Goal: Information Seeking & Learning: Learn about a topic

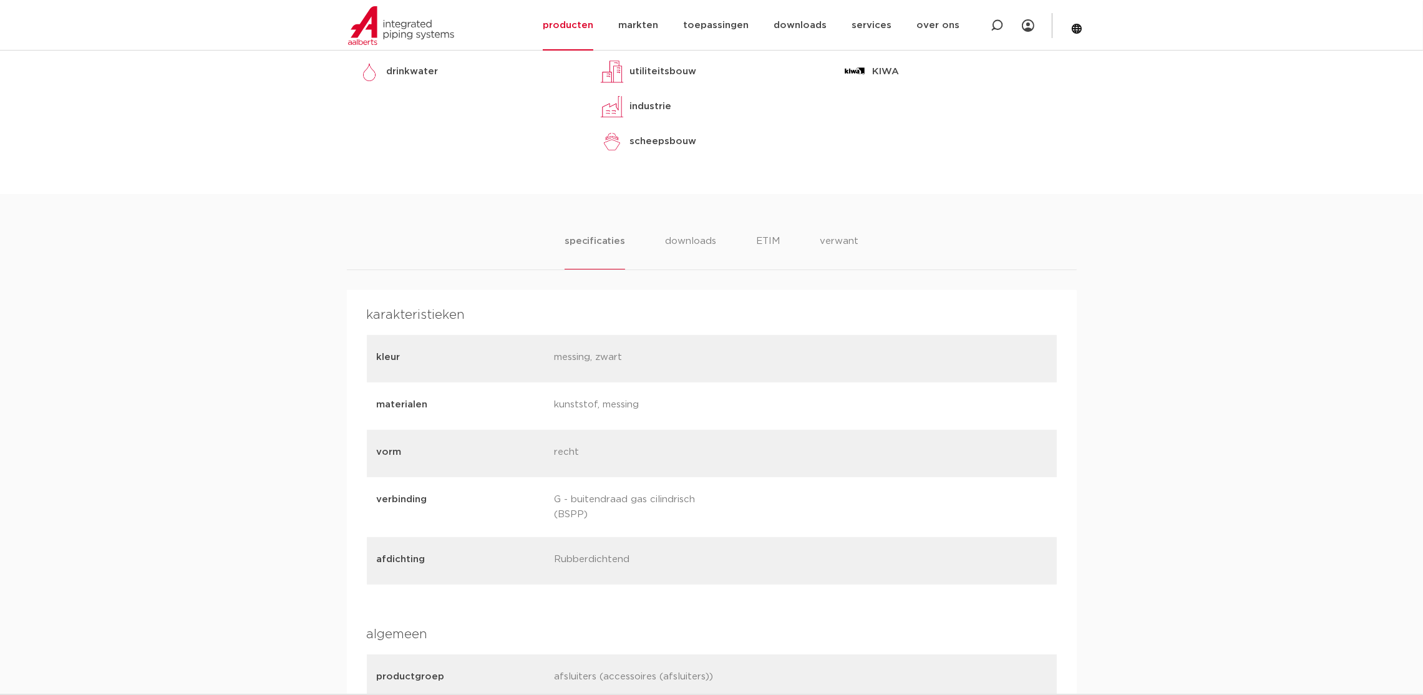
scroll to position [655, 0]
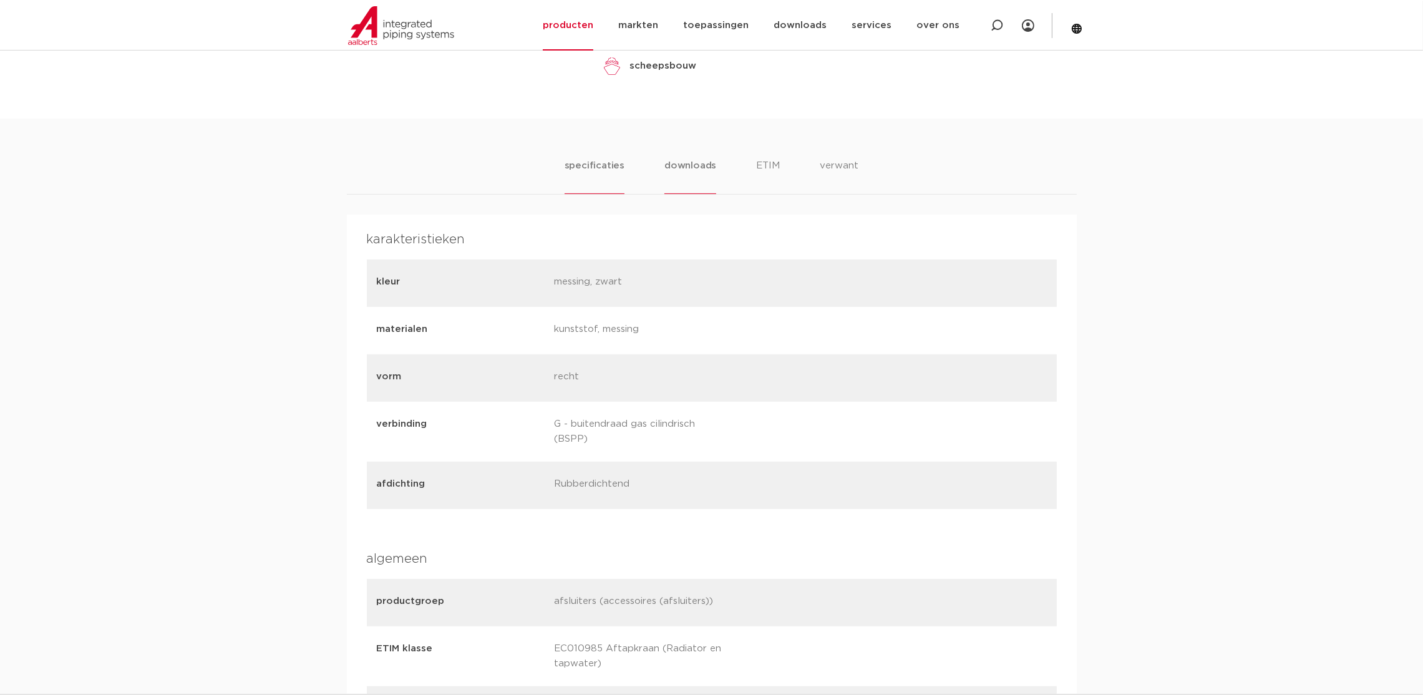
click at [687, 174] on li "downloads" at bounding box center [690, 176] width 52 height 36
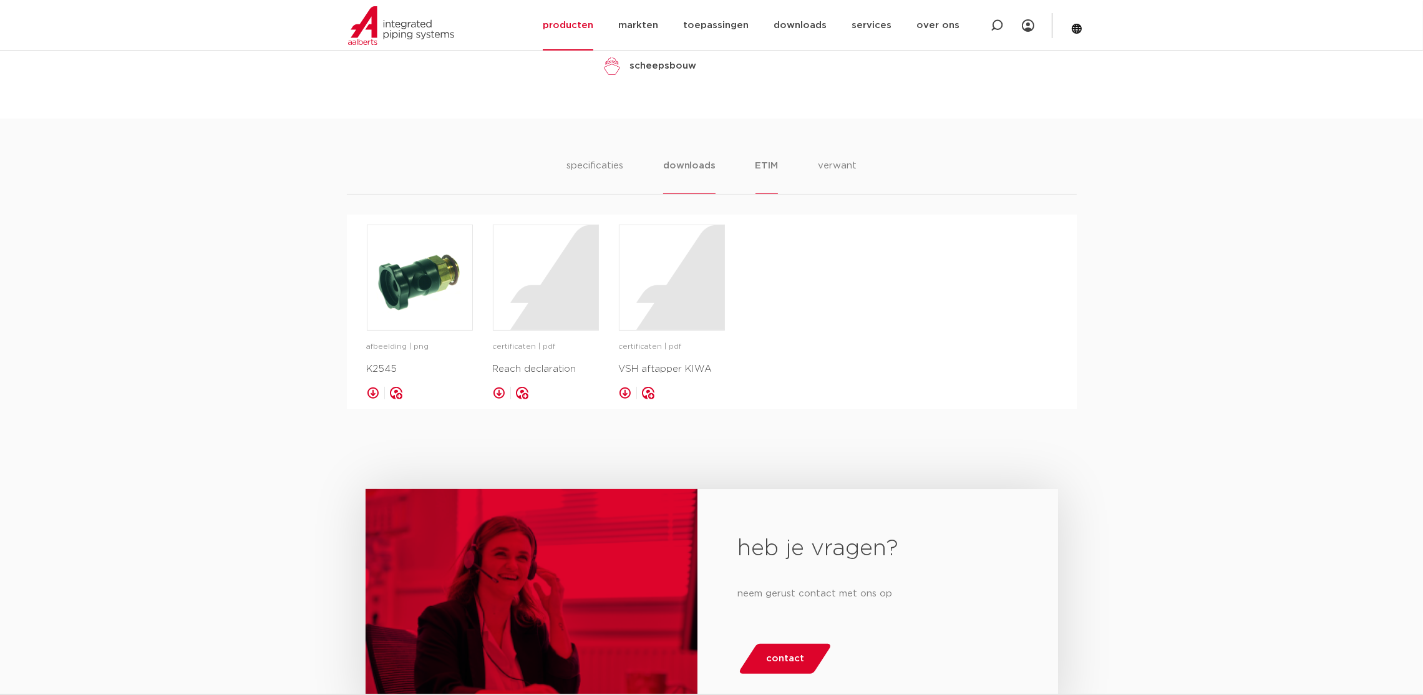
click at [766, 167] on li "ETIM" at bounding box center [766, 176] width 22 height 36
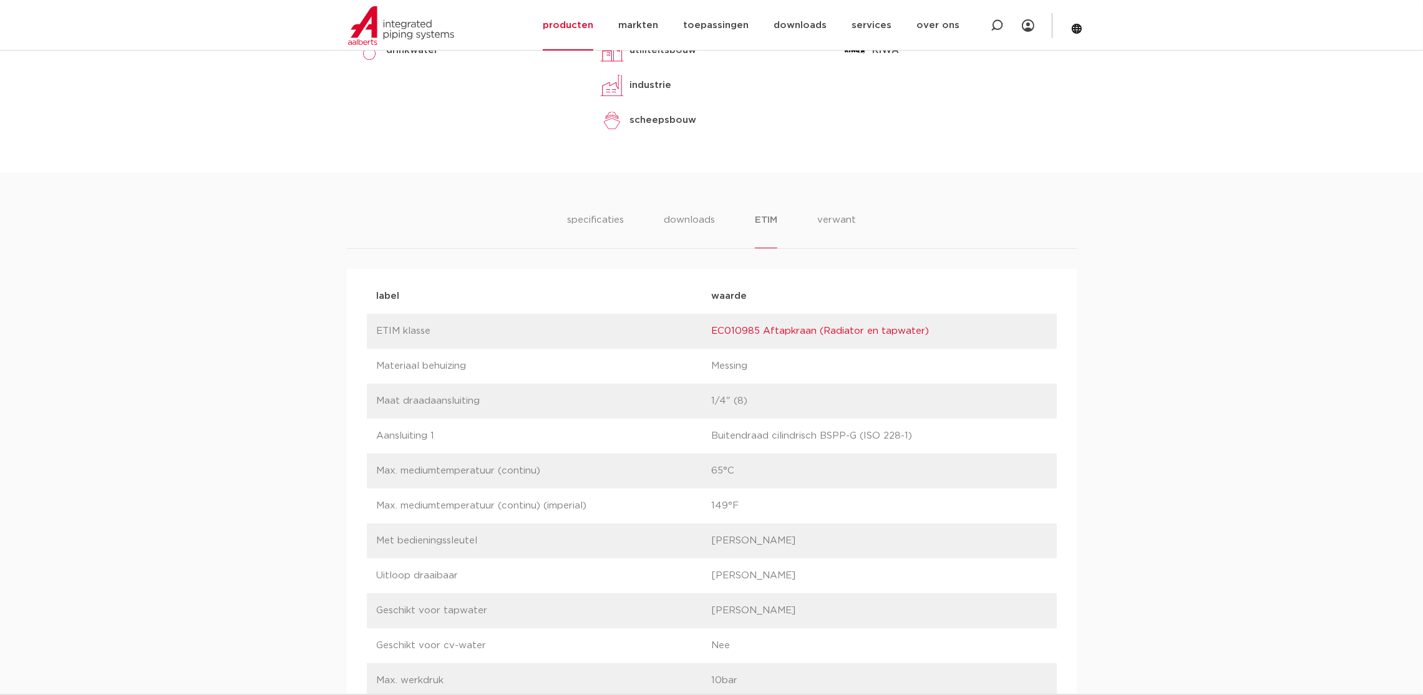
scroll to position [561, 0]
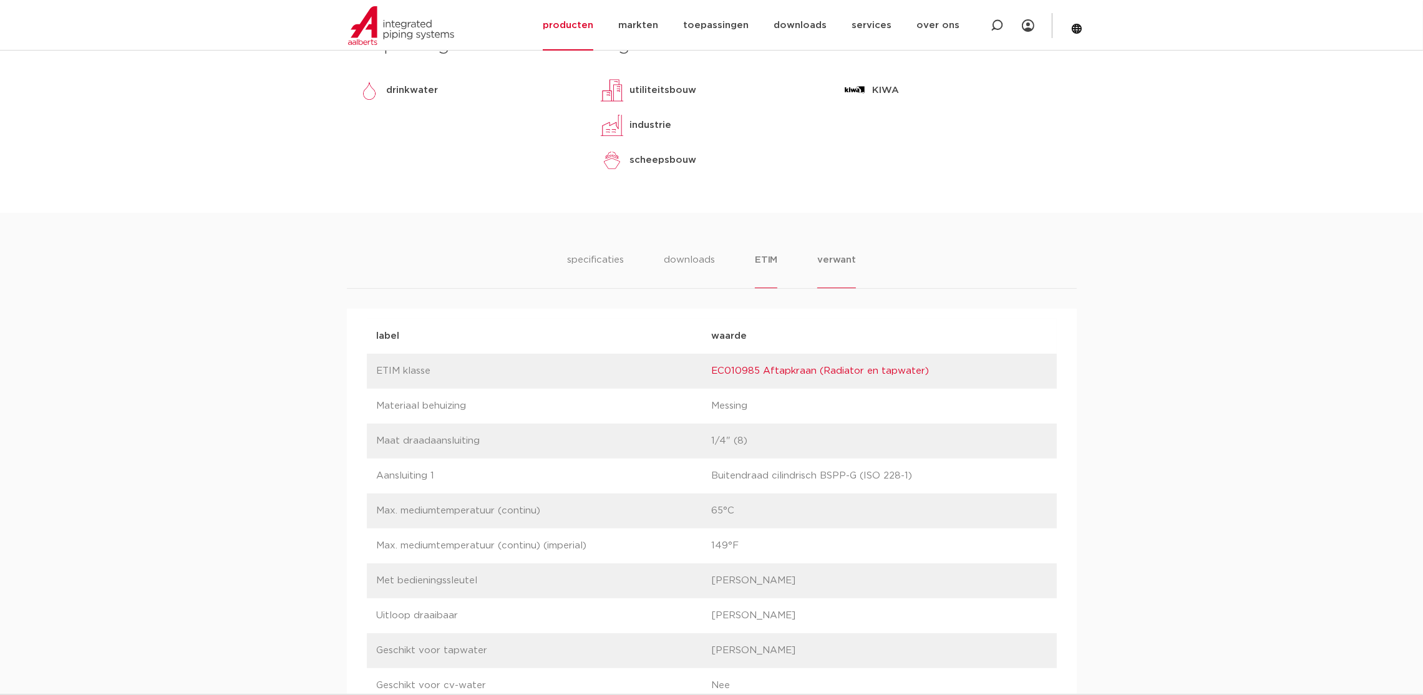
click at [837, 258] on li "verwant" at bounding box center [836, 271] width 39 height 36
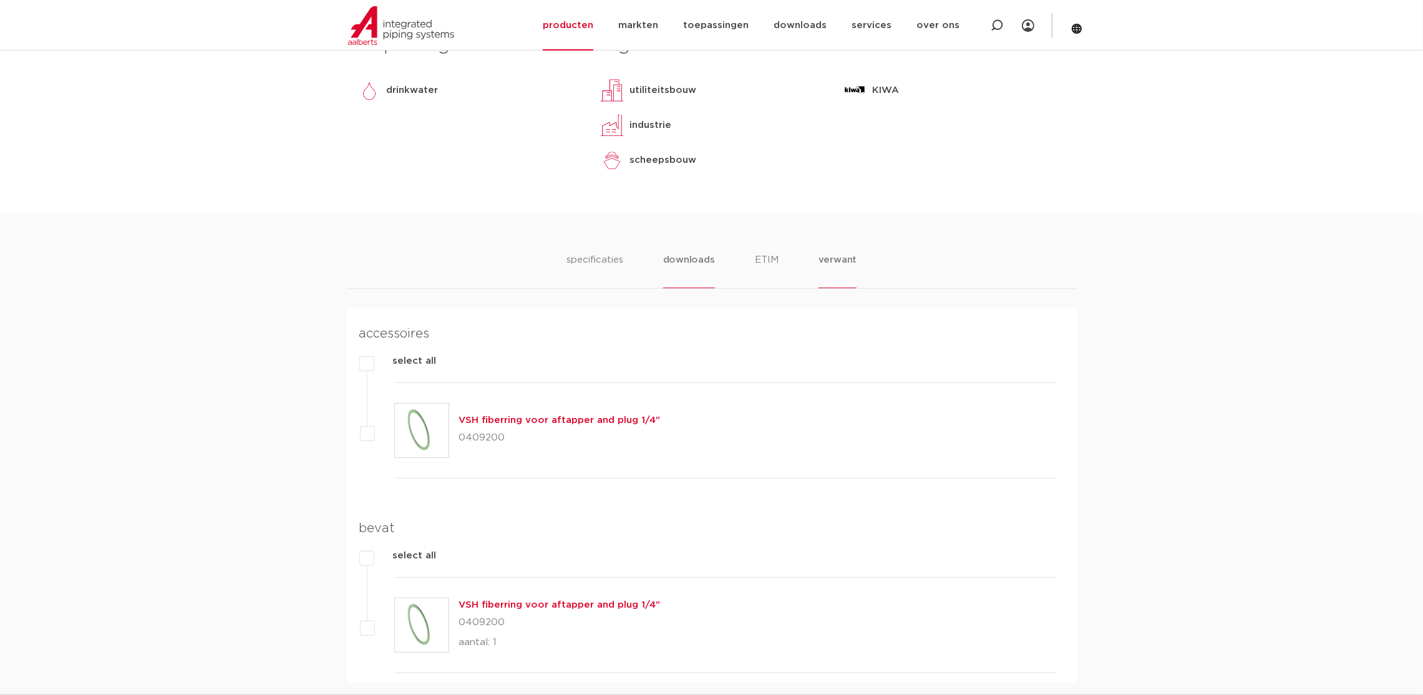
click at [673, 272] on li "downloads" at bounding box center [689, 271] width 52 height 36
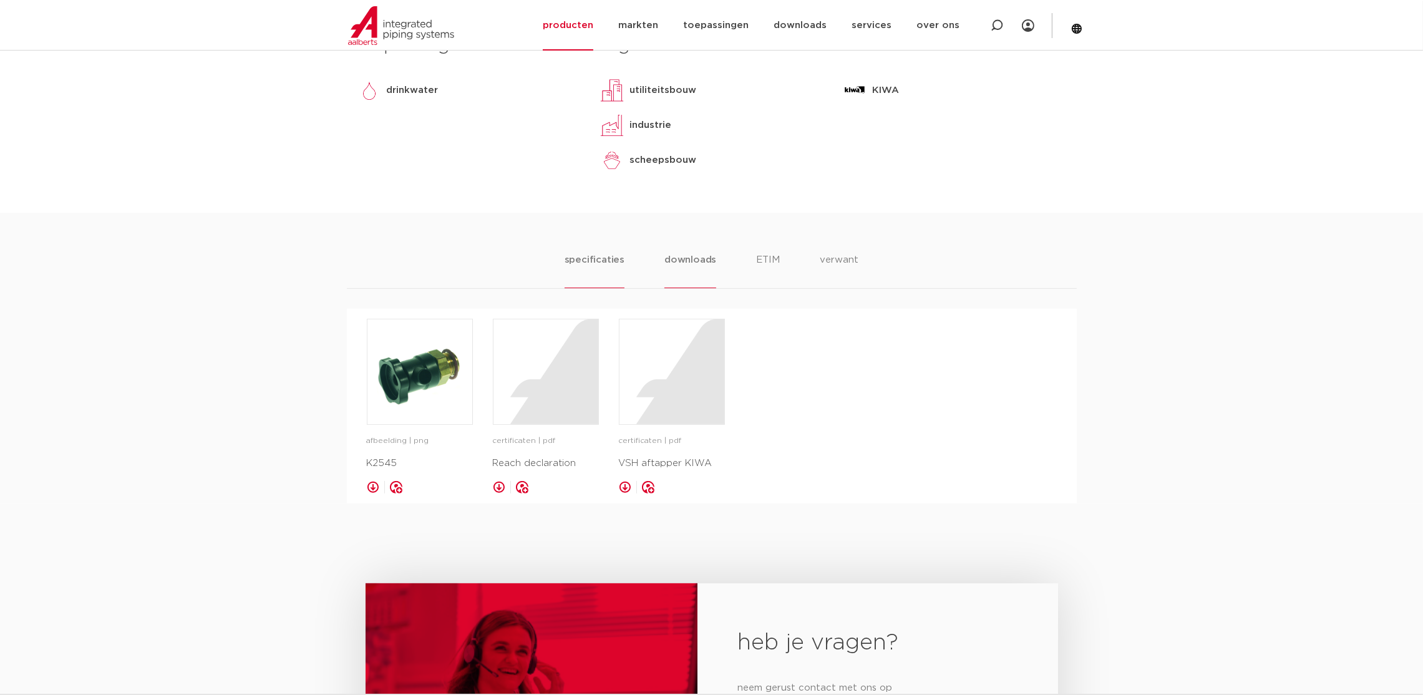
click at [616, 271] on li "specificaties" at bounding box center [595, 271] width 60 height 36
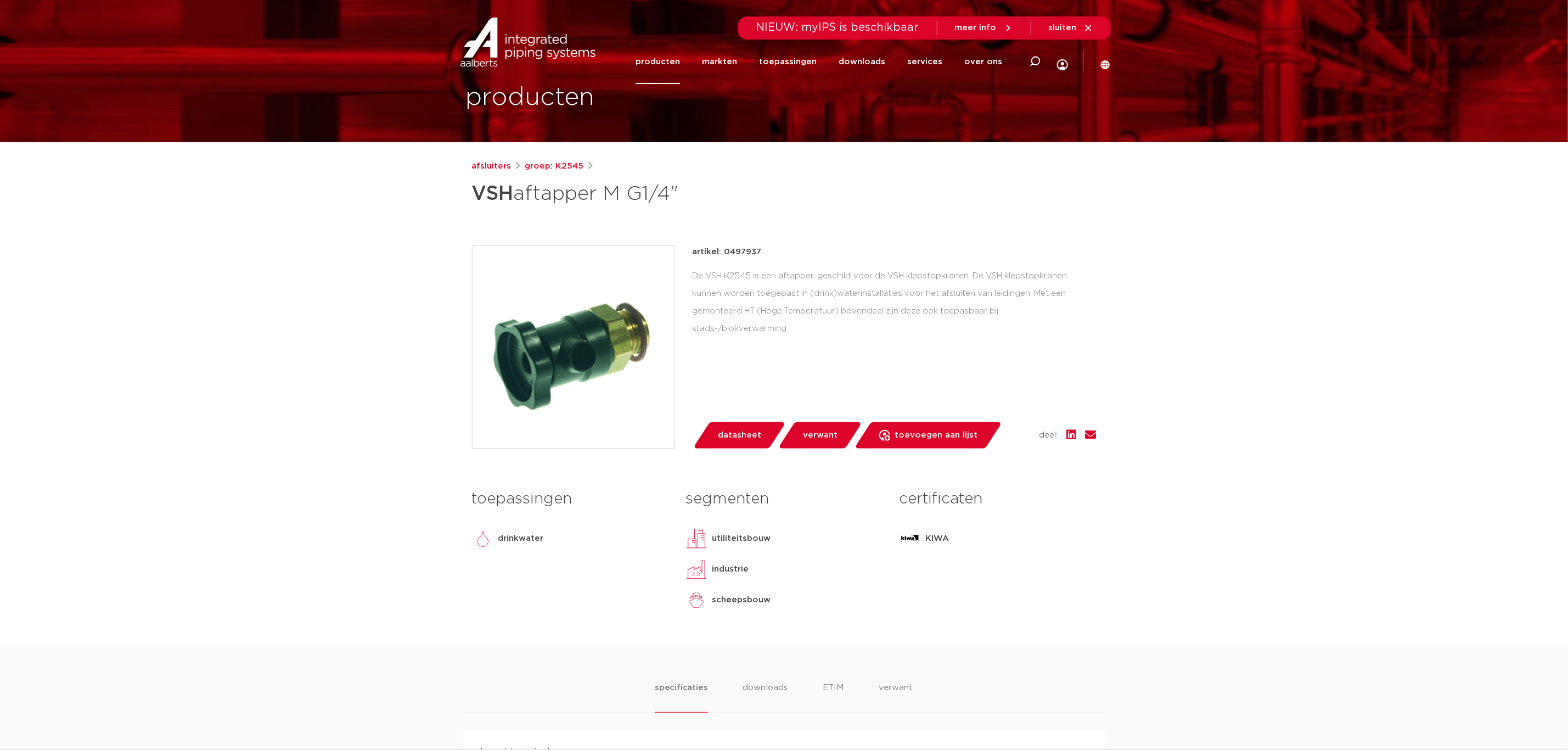
scroll to position [0, 0]
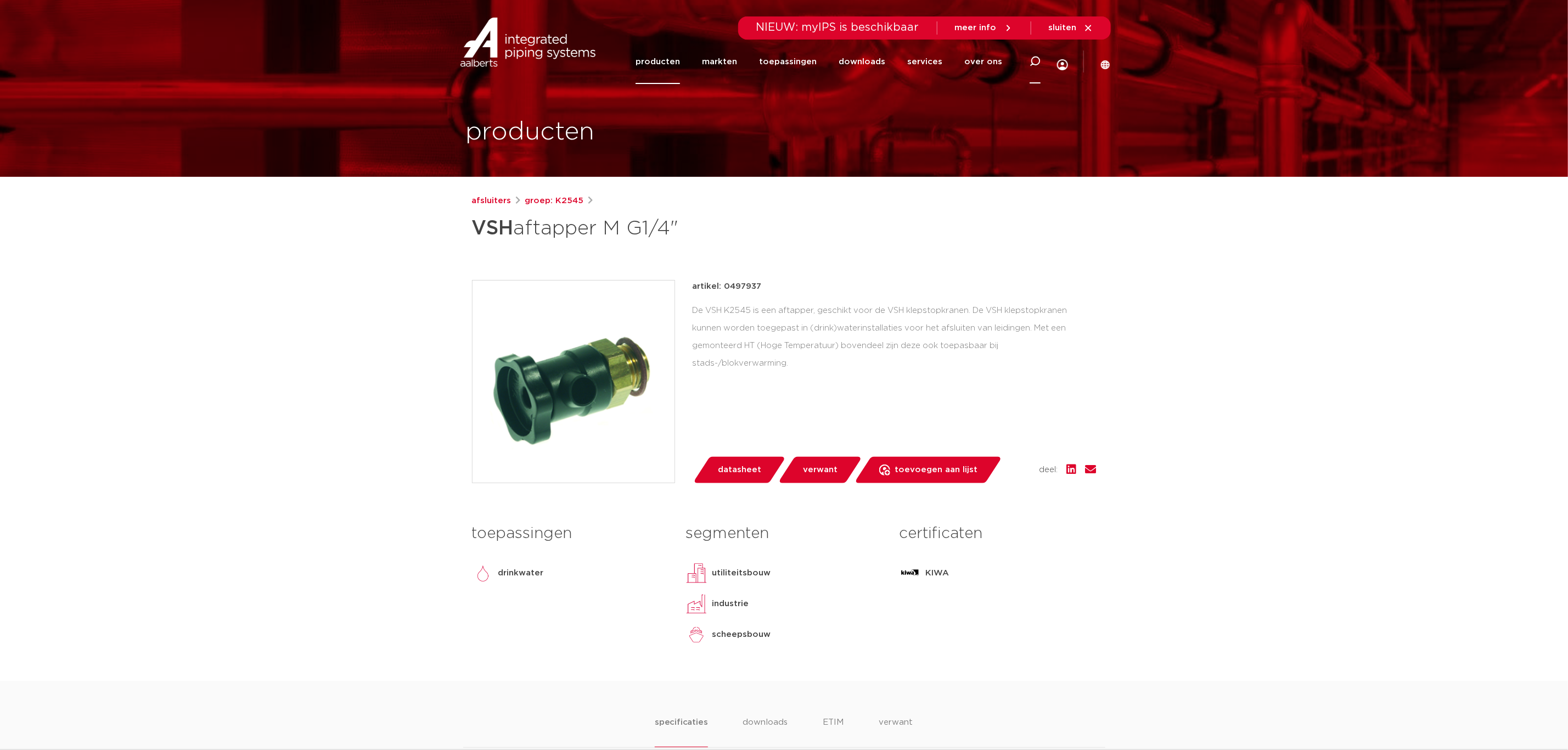
click at [1031, 64] on icon at bounding box center [1035, 61] width 13 height 13
click at [894, 72] on div "Zoeken" at bounding box center [869, 62] width 345 height 27
drag, startPoint x: 906, startPoint y: 58, endPoint x: 917, endPoint y: 60, distance: 11.2
click at [906, 58] on input "Zoeken" at bounding box center [869, 60] width 345 height 22
click at [945, 327] on div "De VSH K2545 is een aftapper, geschikt voor de VSH klepstopkranen. De VSH kleps…" at bounding box center [894, 336] width 404 height 70
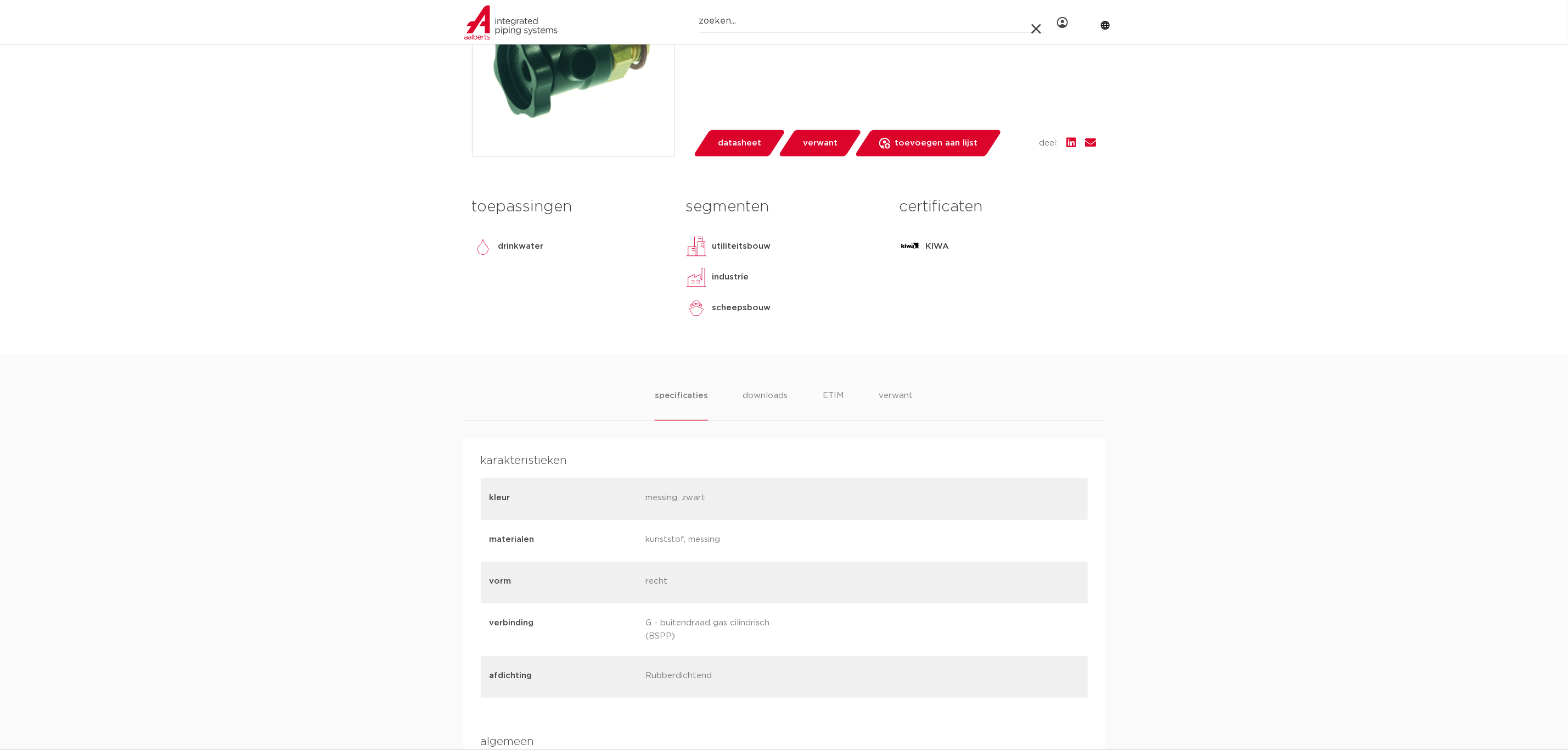
scroll to position [329, 0]
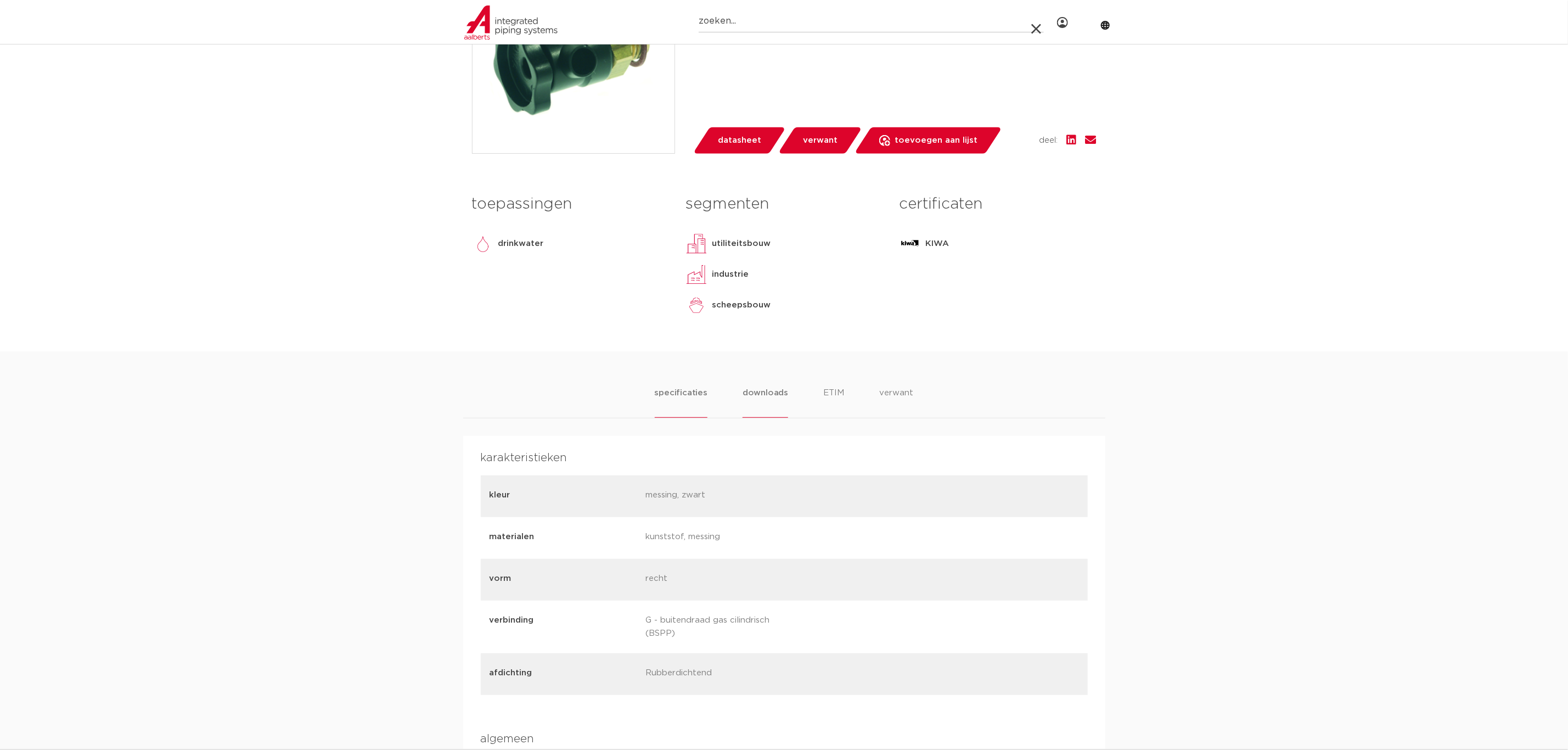
click at [782, 397] on li "downloads" at bounding box center [766, 402] width 46 height 32
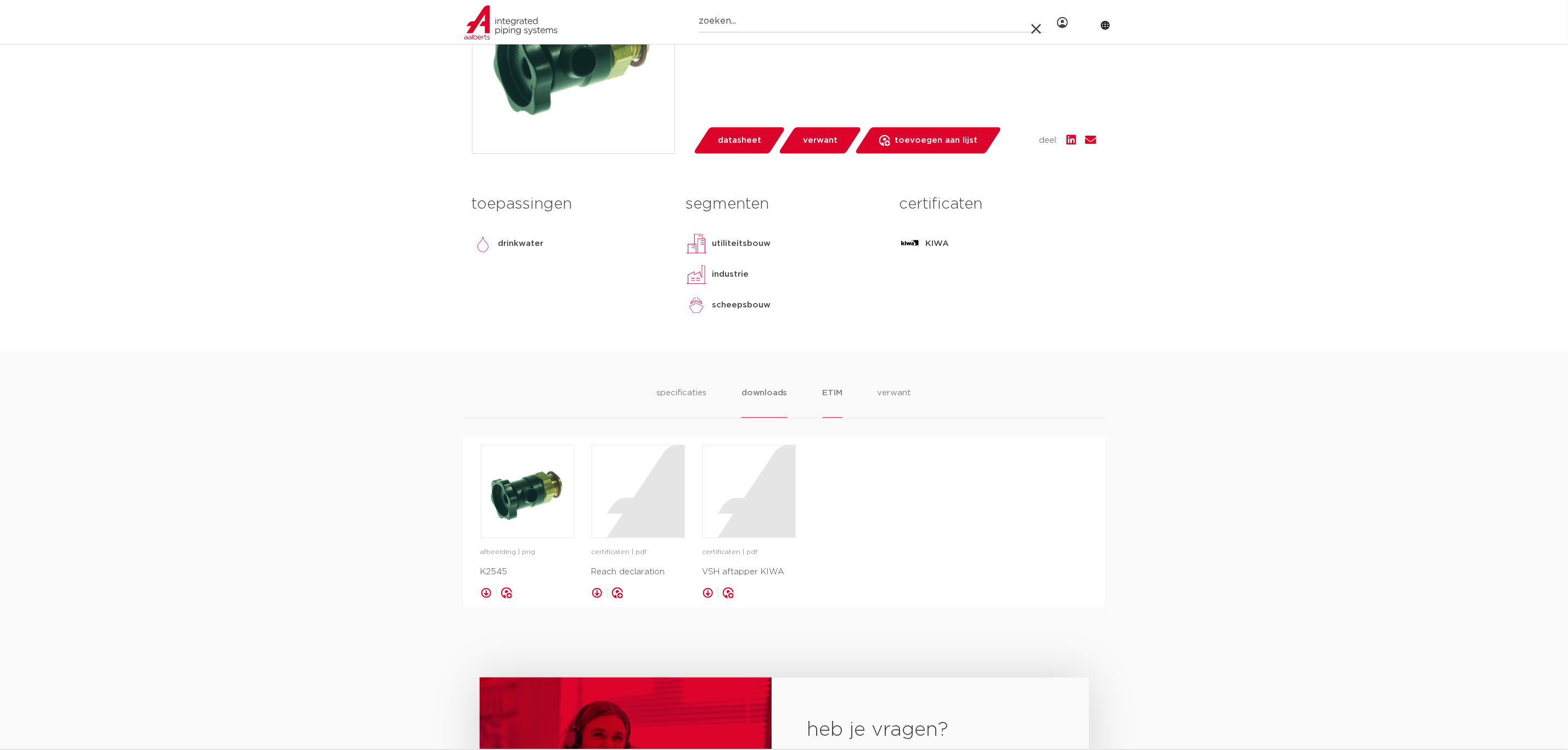
click at [832, 393] on li "ETIM" at bounding box center [832, 402] width 19 height 32
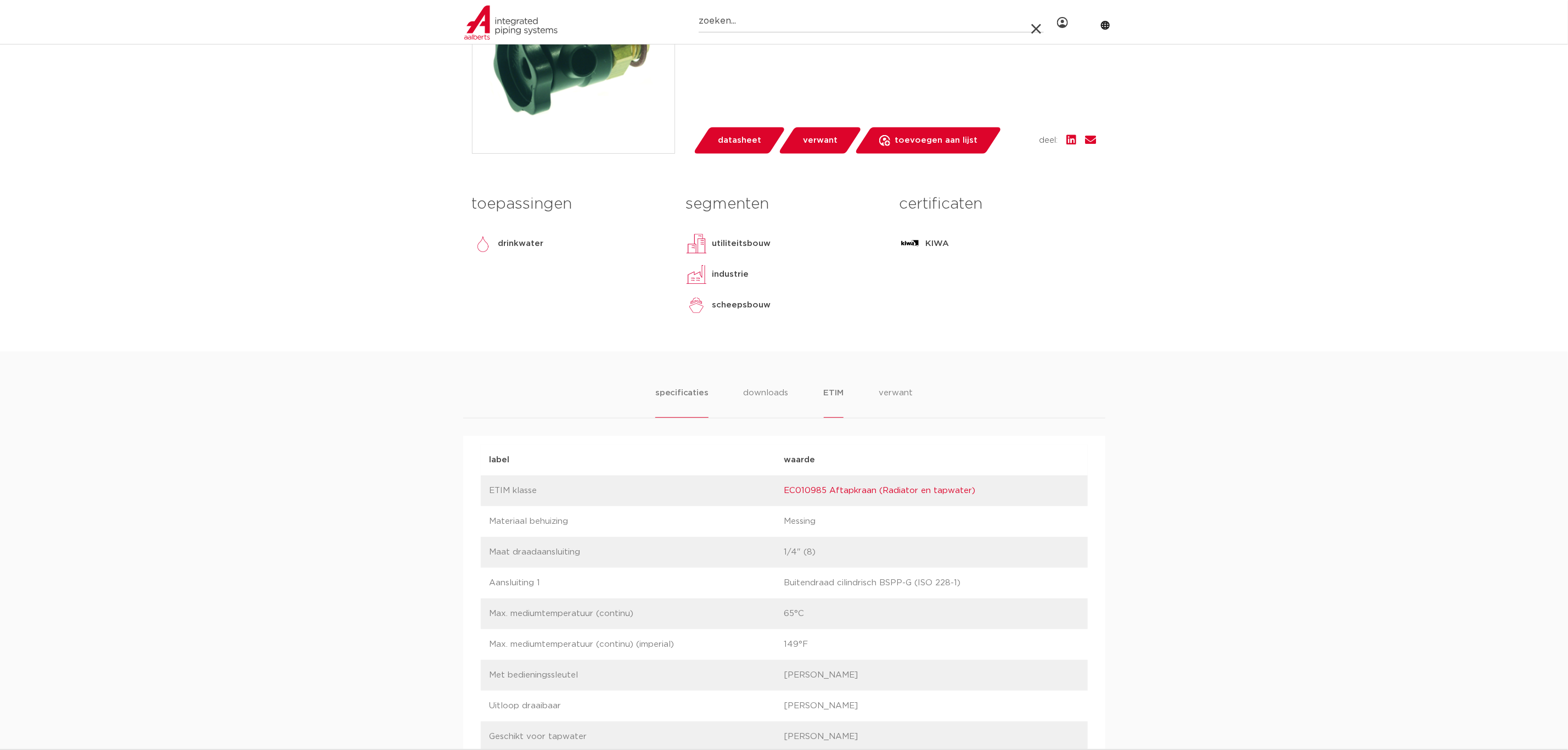
click at [700, 401] on li "specificaties" at bounding box center [682, 402] width 53 height 32
